Goal: Transaction & Acquisition: Purchase product/service

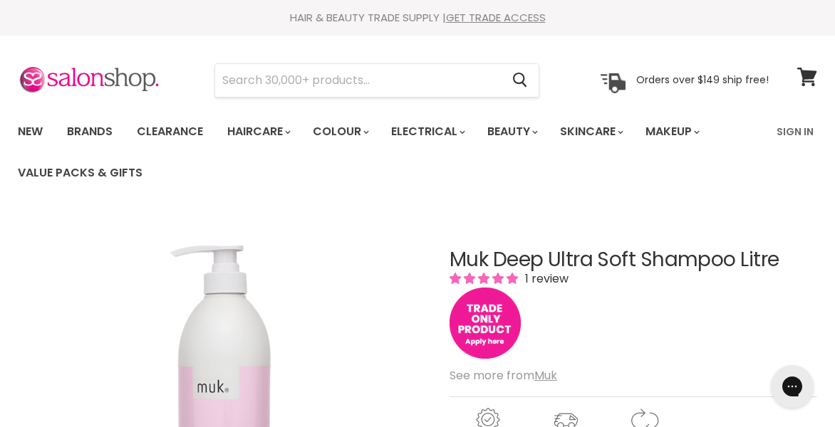
click at [494, 327] on img "Main content" at bounding box center [484, 323] width 71 height 71
click at [197, 132] on link "Clearance" at bounding box center [170, 132] width 88 height 30
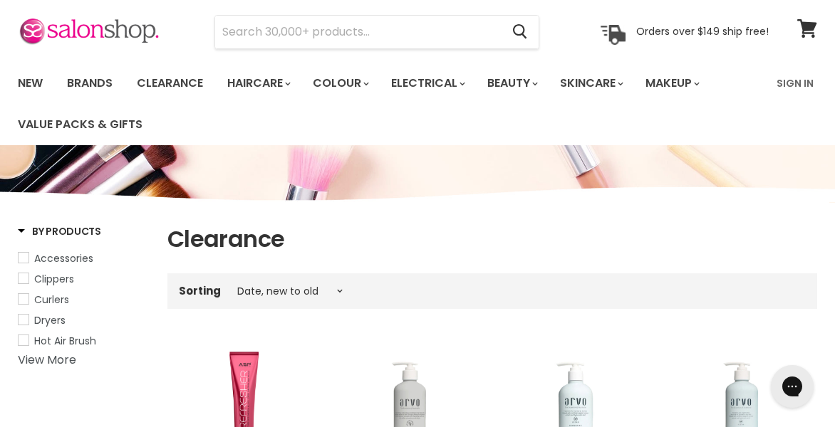
scroll to position [46, 0]
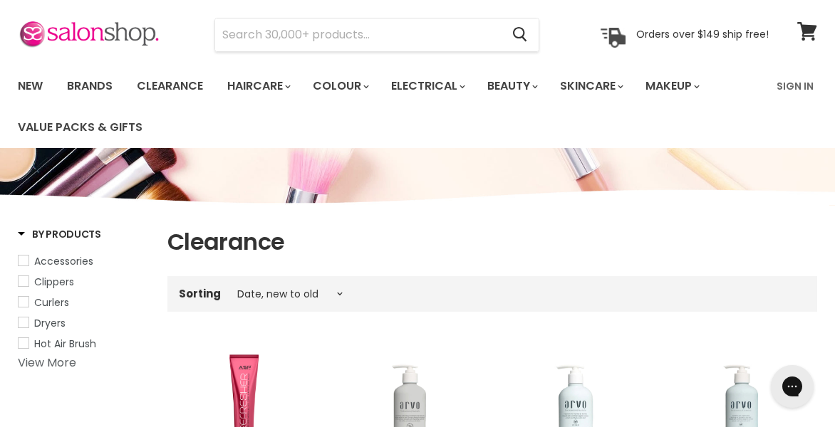
click at [53, 364] on link "View More" at bounding box center [47, 363] width 58 height 16
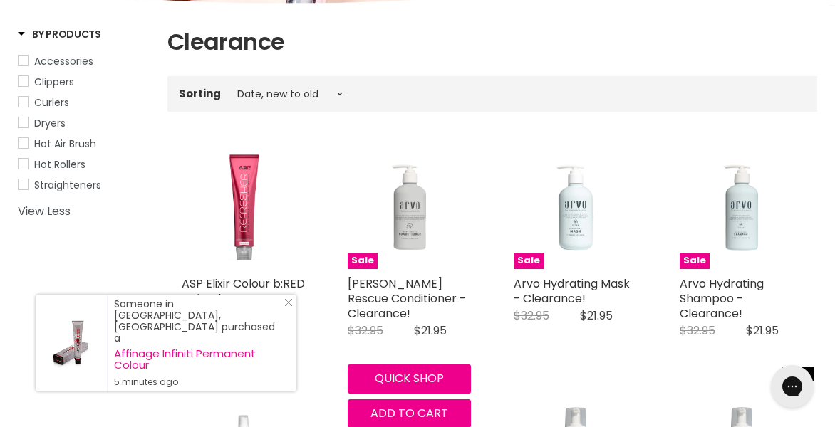
scroll to position [254, 0]
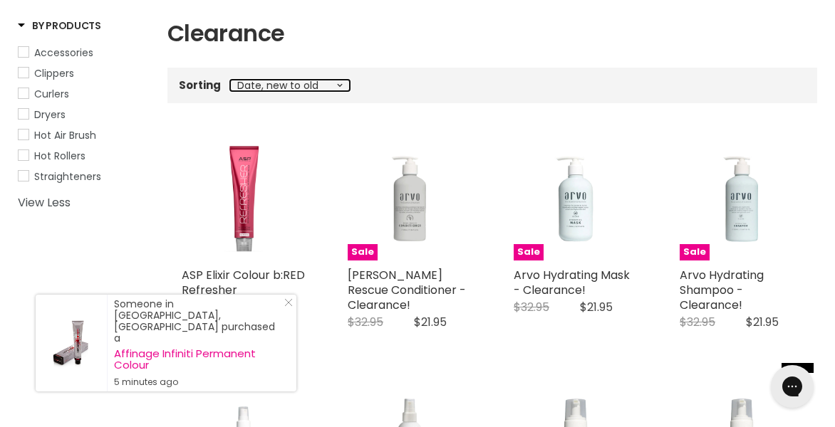
click at [338, 85] on select "Best selling Featured Price, low to high Price, high to low Alphabetically, A-Z…" at bounding box center [290, 85] width 120 height 11
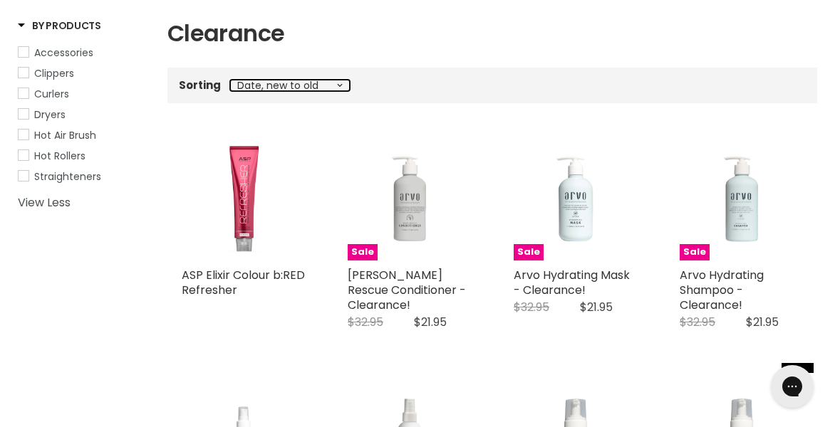
select select "price-descending"
click at [230, 80] on select "Best selling Featured Price, low to high Price, high to low Alphabetically, A-Z…" at bounding box center [290, 85] width 120 height 11
select select "price-descending"
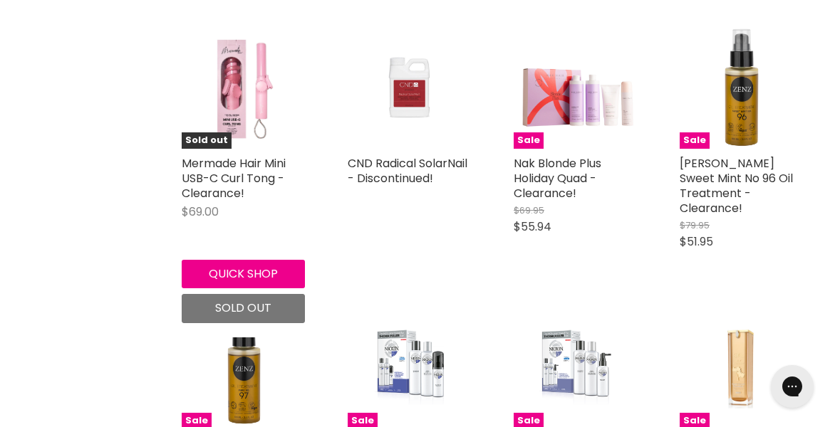
scroll to position [2019, 0]
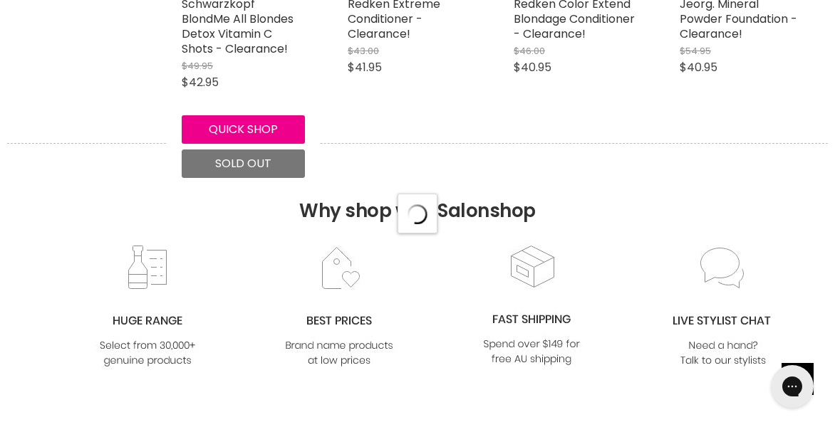
select select "price-descending"
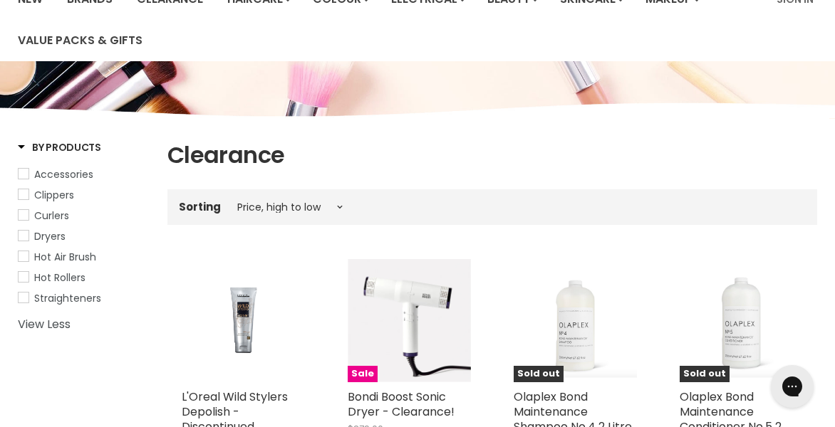
scroll to position [163, 0]
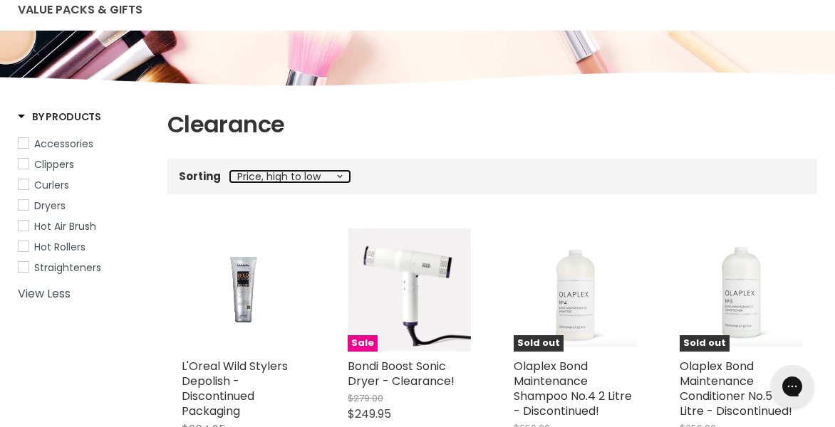
click at [339, 175] on select "Best selling Featured Price, low to high Price, high to low Alphabetically, A-Z…" at bounding box center [290, 176] width 120 height 11
select select "best-selling"
click at [230, 171] on select "Best selling Featured Price, low to high Price, high to low Alphabetically, A-Z…" at bounding box center [290, 176] width 120 height 11
